Goal: Check status: Check status

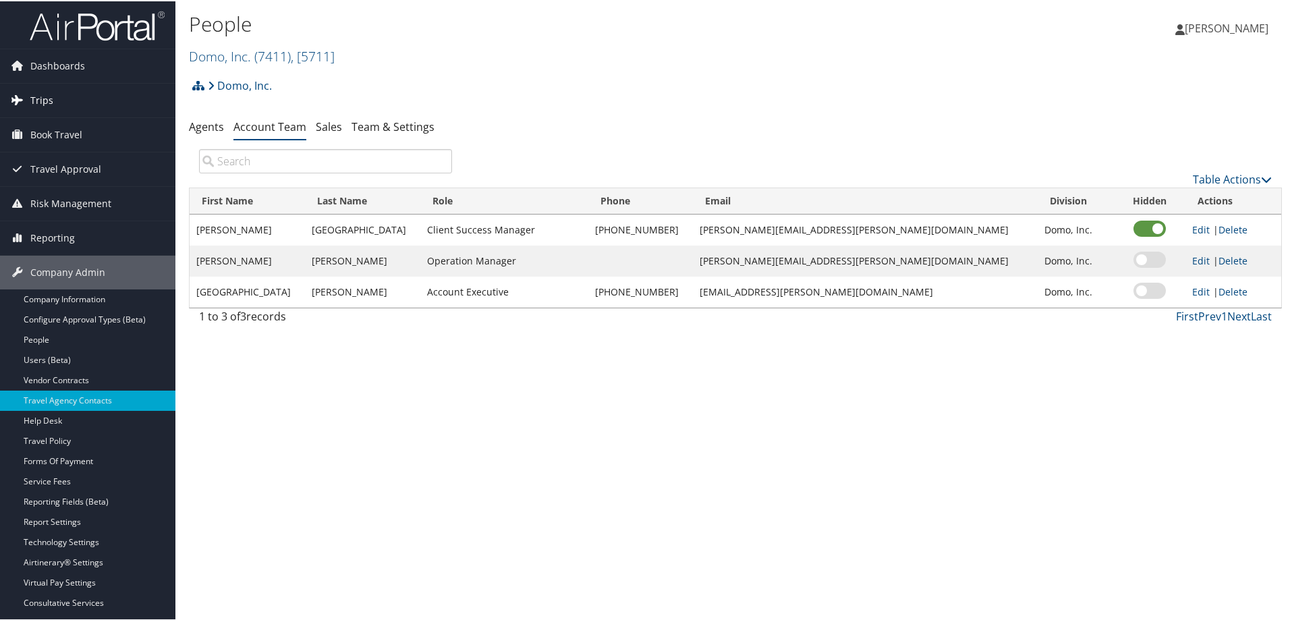
click at [57, 96] on link "Trips" at bounding box center [87, 99] width 175 height 34
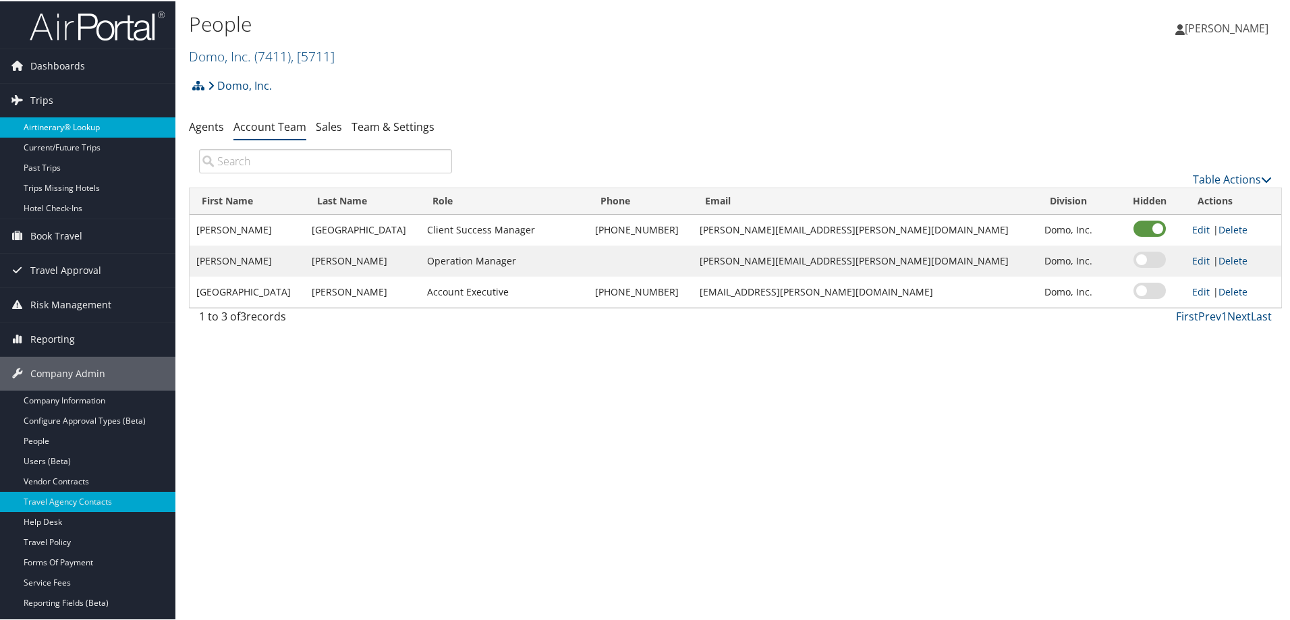
click at [107, 117] on link "Airtinerary® Lookup" at bounding box center [87, 126] width 175 height 20
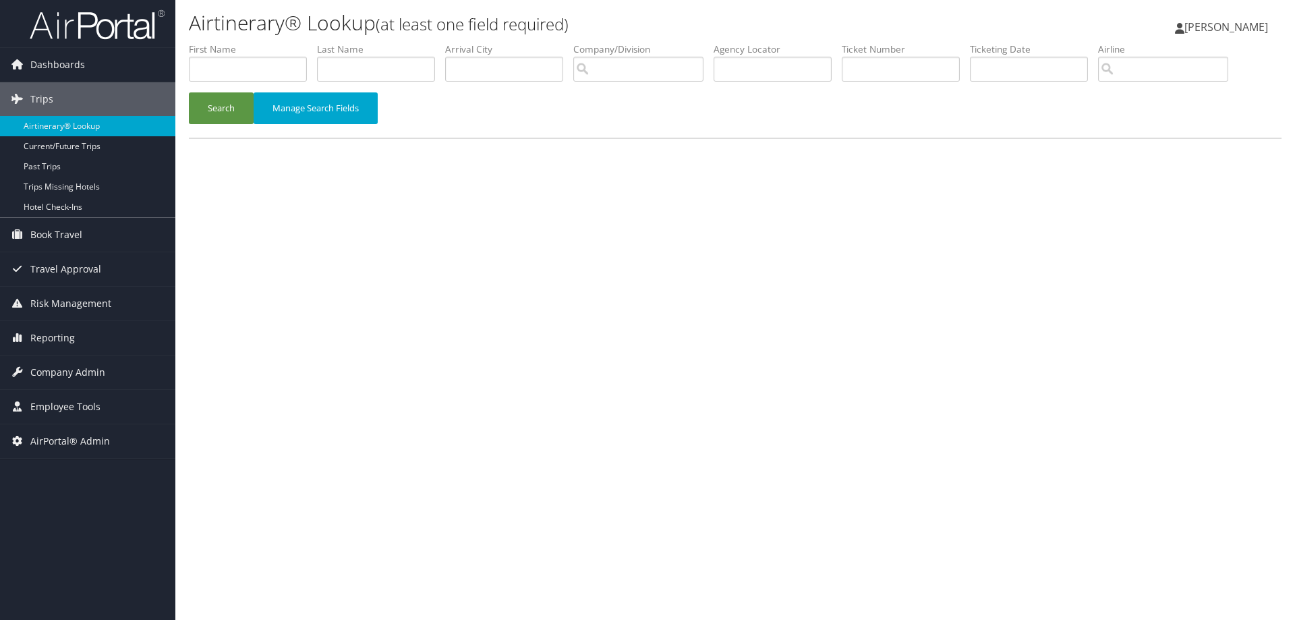
click at [634, 54] on label "Company/Division" at bounding box center [643, 48] width 140 height 13
click at [626, 67] on input "search" at bounding box center [638, 69] width 130 height 25
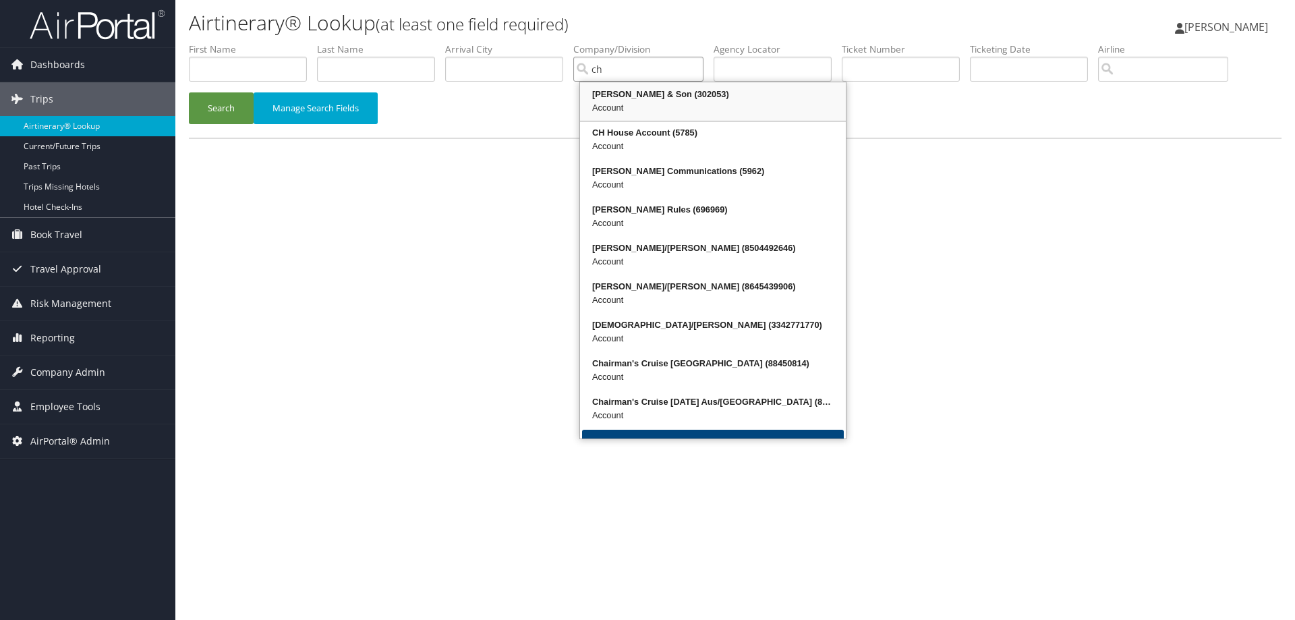
click at [642, 103] on div "Account" at bounding box center [713, 107] width 262 height 13
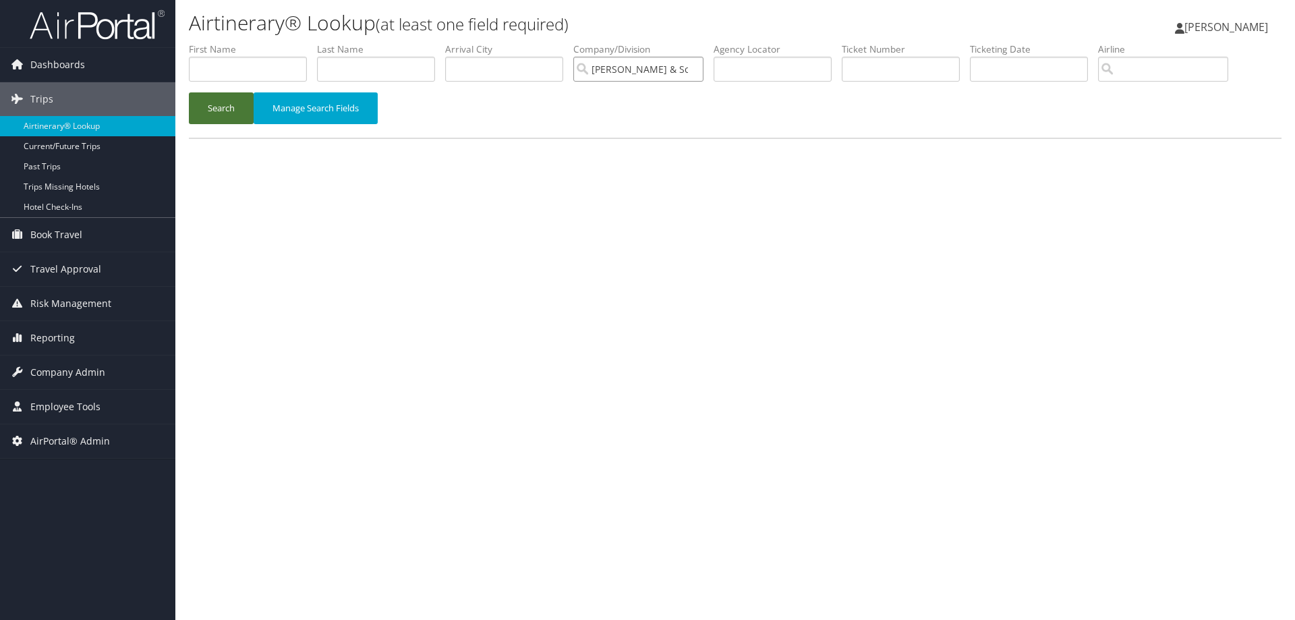
type input "[PERSON_NAME] & Son"
click at [225, 117] on button "Search" at bounding box center [221, 108] width 65 height 32
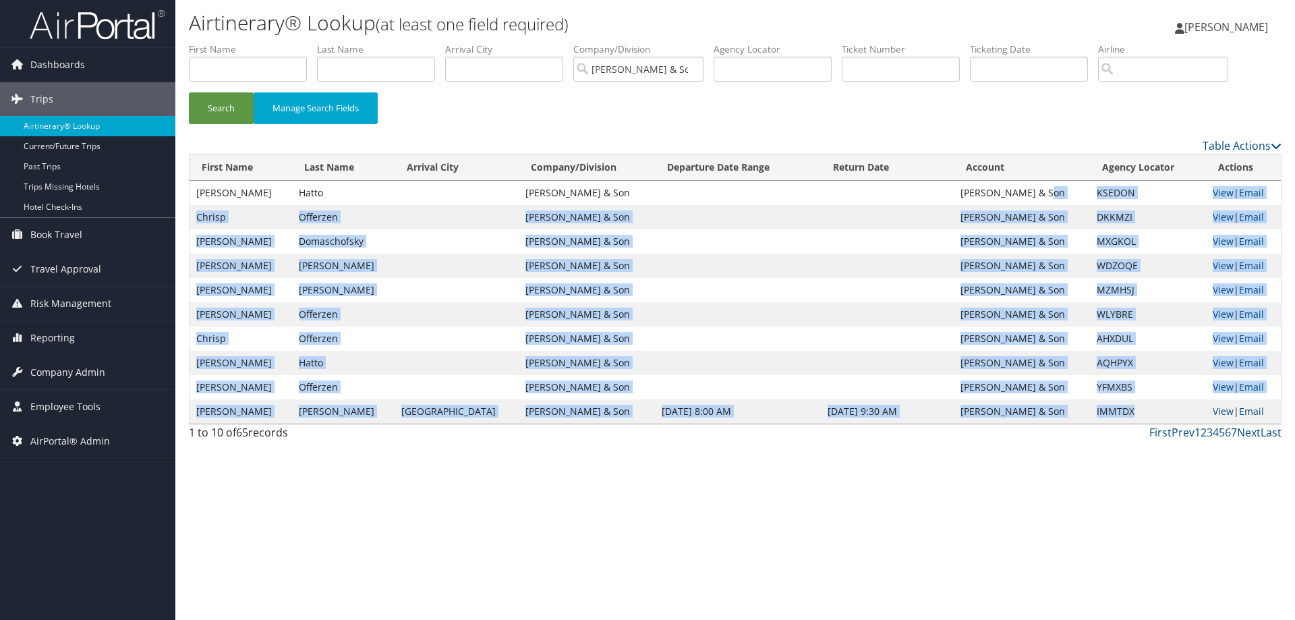
drag, startPoint x: 1064, startPoint y: 186, endPoint x: 1118, endPoint y: 408, distance: 228.4
click at [1118, 408] on tbody "[PERSON_NAME] [PERSON_NAME] & Son [PERSON_NAME] & Son KSEDON View | Email Chris…" at bounding box center [735, 302] width 1091 height 243
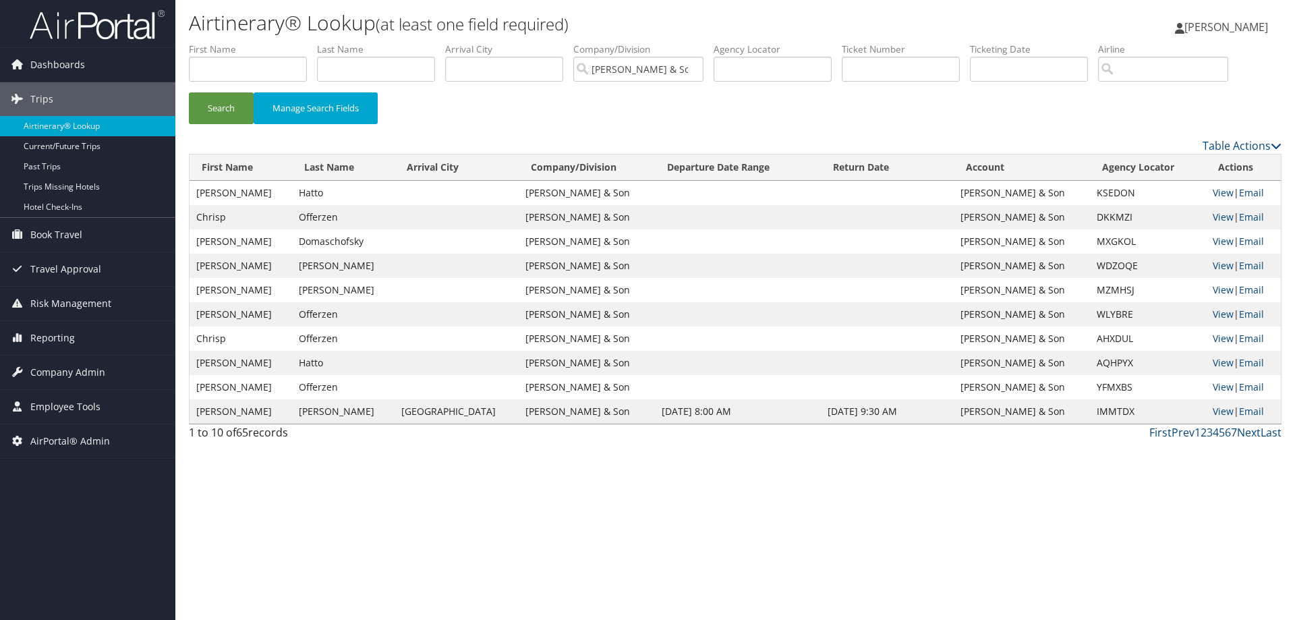
click at [1097, 451] on div "Airtinerary® Lookup (at least one field required) [PERSON_NAME] [PERSON_NAME] M…" at bounding box center [735, 310] width 1120 height 620
click at [1271, 429] on link "Last" at bounding box center [1271, 432] width 21 height 15
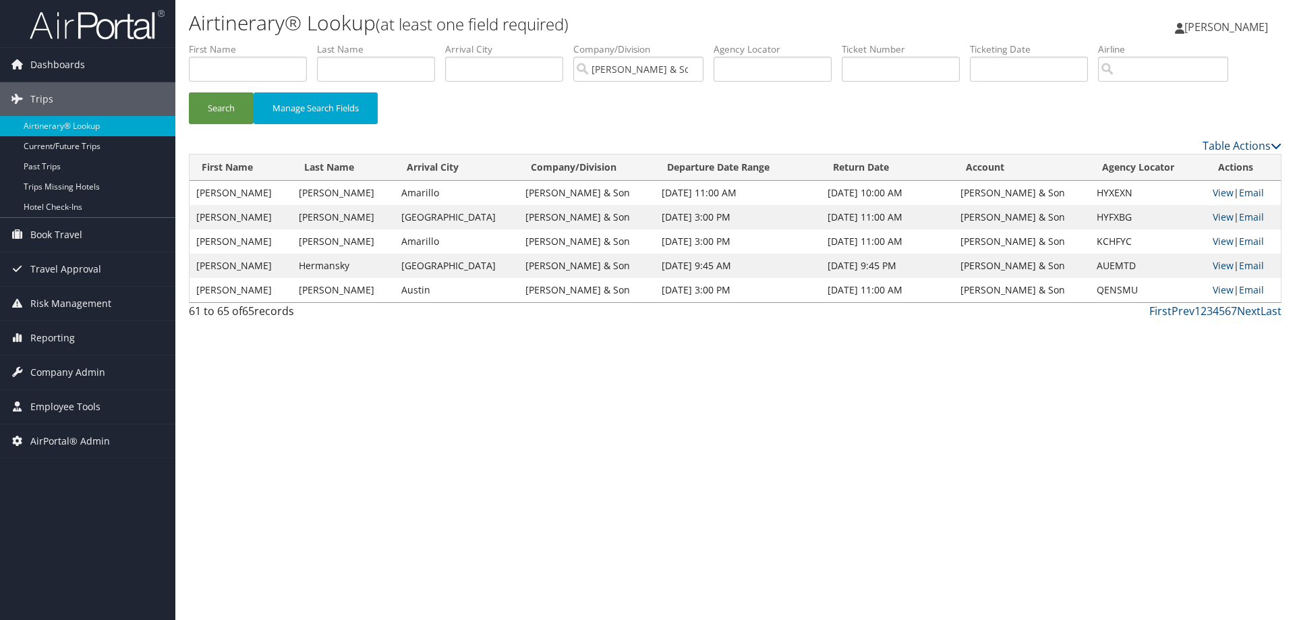
click at [1227, 312] on link "6" at bounding box center [1228, 310] width 6 height 15
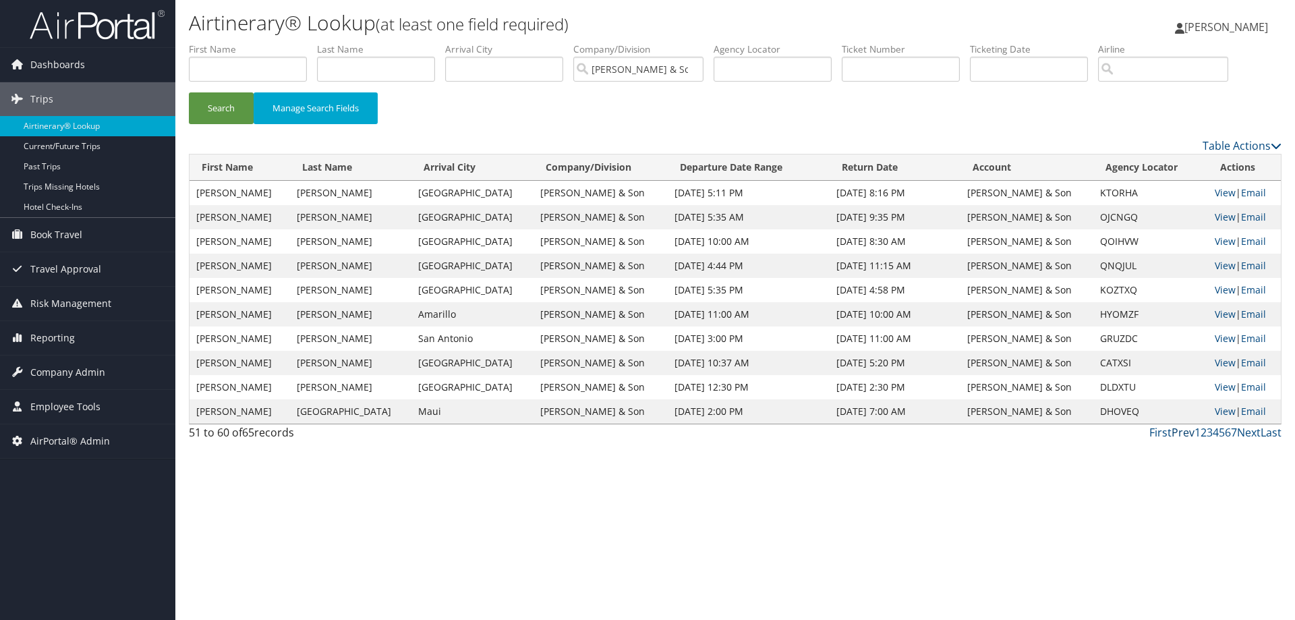
click at [1186, 434] on link "Prev" at bounding box center [1183, 432] width 23 height 15
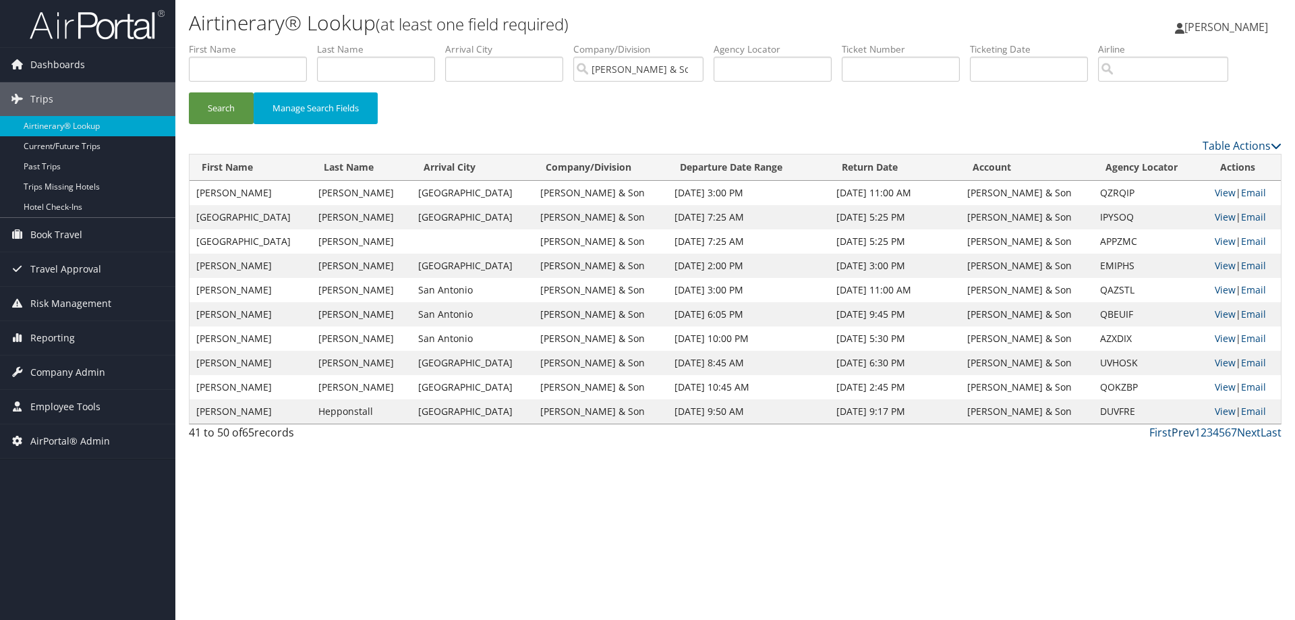
click at [1182, 432] on link "Prev" at bounding box center [1183, 432] width 23 height 15
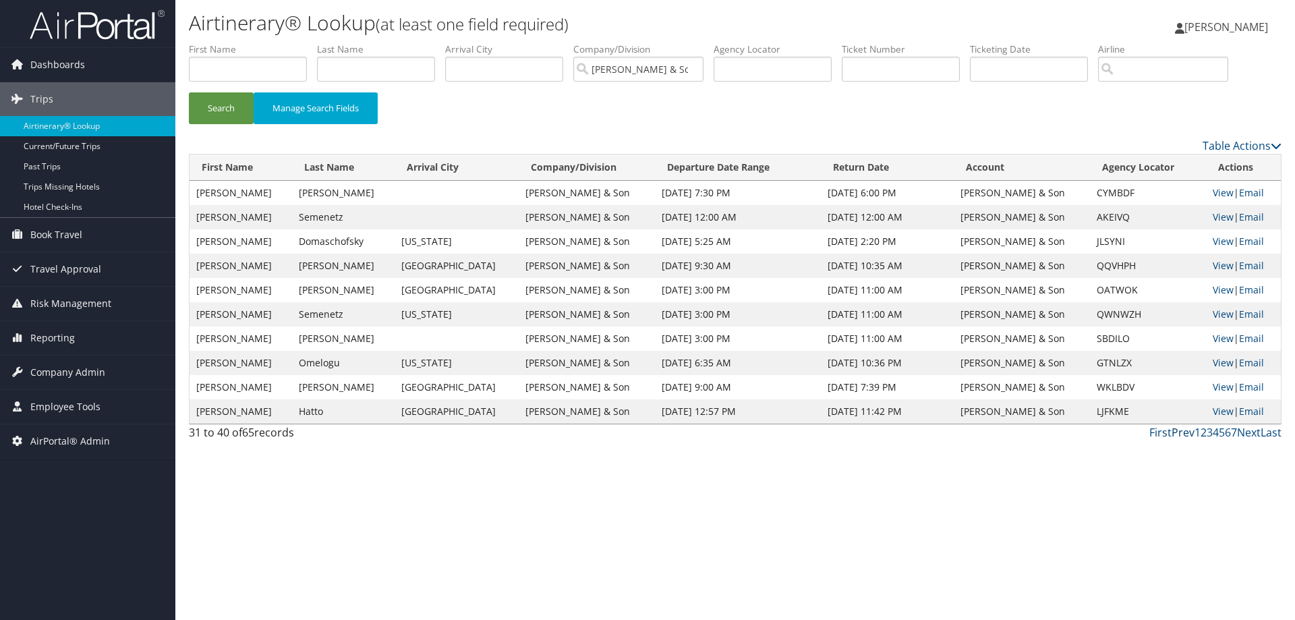
click at [1182, 432] on link "Prev" at bounding box center [1183, 432] width 23 height 15
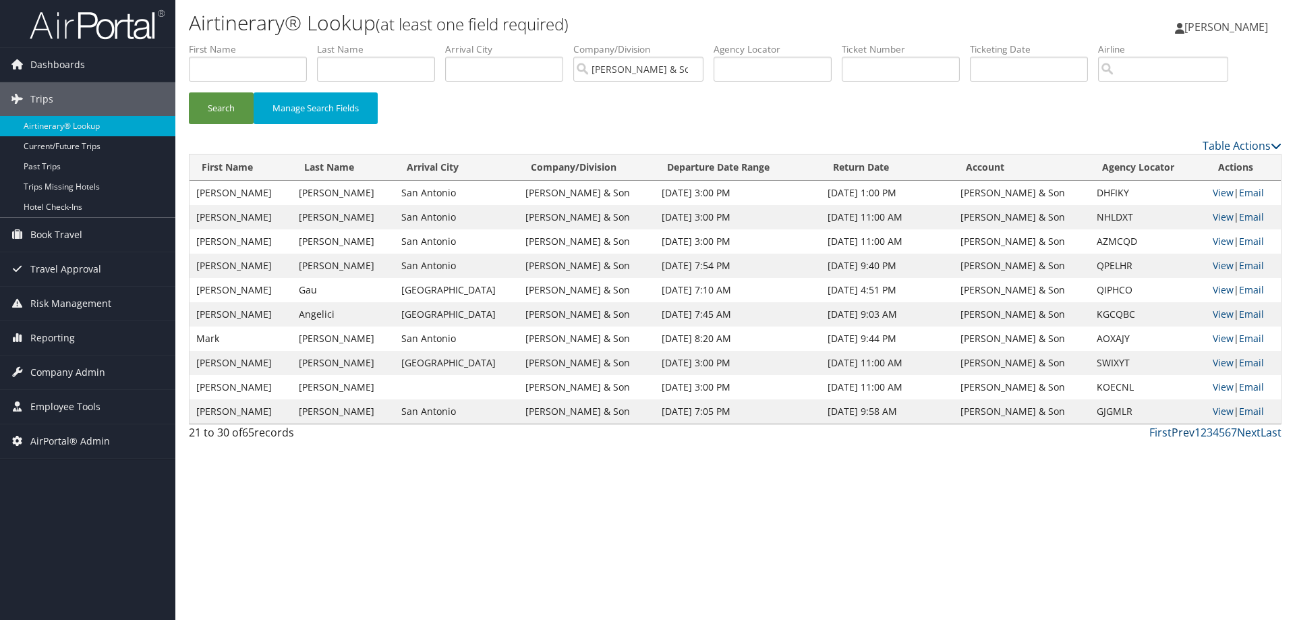
click at [1182, 432] on link "Prev" at bounding box center [1183, 432] width 23 height 15
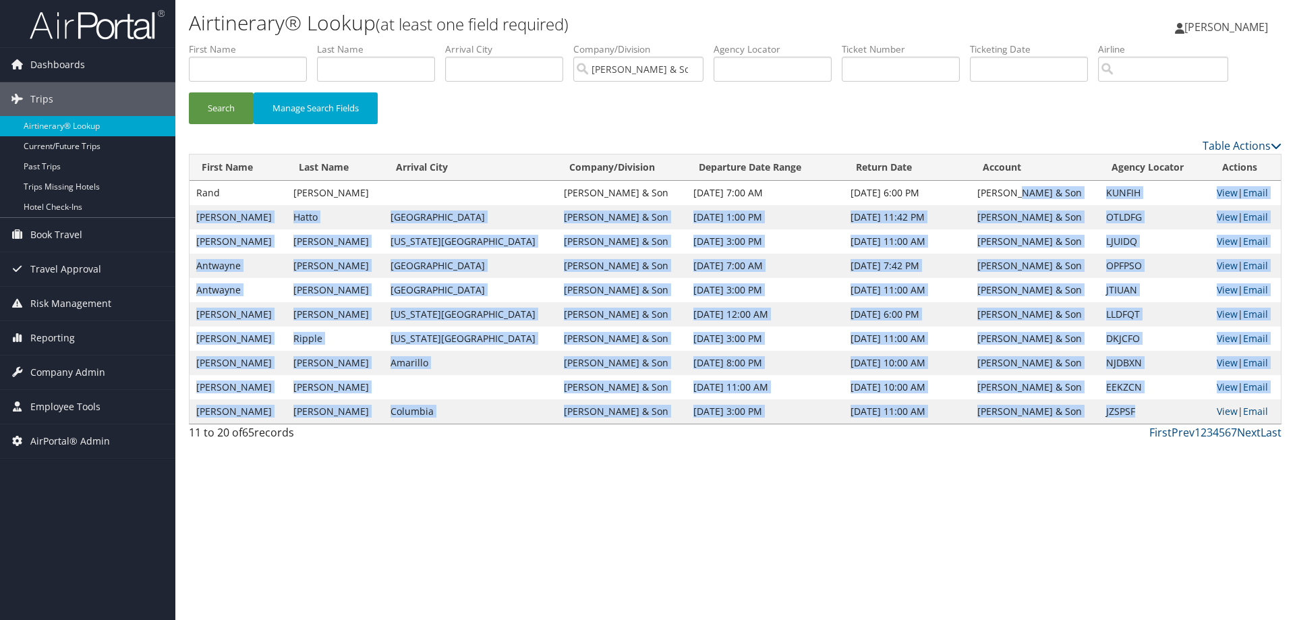
drag, startPoint x: 1125, startPoint y: 407, endPoint x: 994, endPoint y: 183, distance: 259.3
click at [994, 183] on tbody "[PERSON_NAME] [PERSON_NAME] & Son [DATE] 7:00 AM [DATE] 6:00 PM [PERSON_NAME] &…" at bounding box center [735, 302] width 1091 height 243
click at [687, 393] on td "[DATE] 11:00 AM" at bounding box center [765, 387] width 157 height 24
click at [600, 388] on td "[PERSON_NAME] & Son" at bounding box center [621, 387] width 129 height 24
